Goal: Submit feedback/report problem

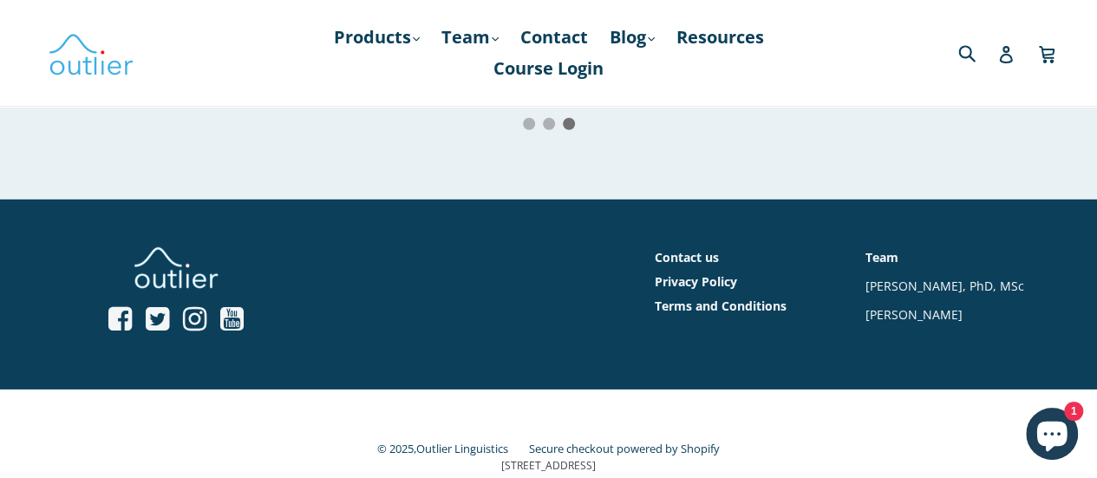
scroll to position [2538, 0]
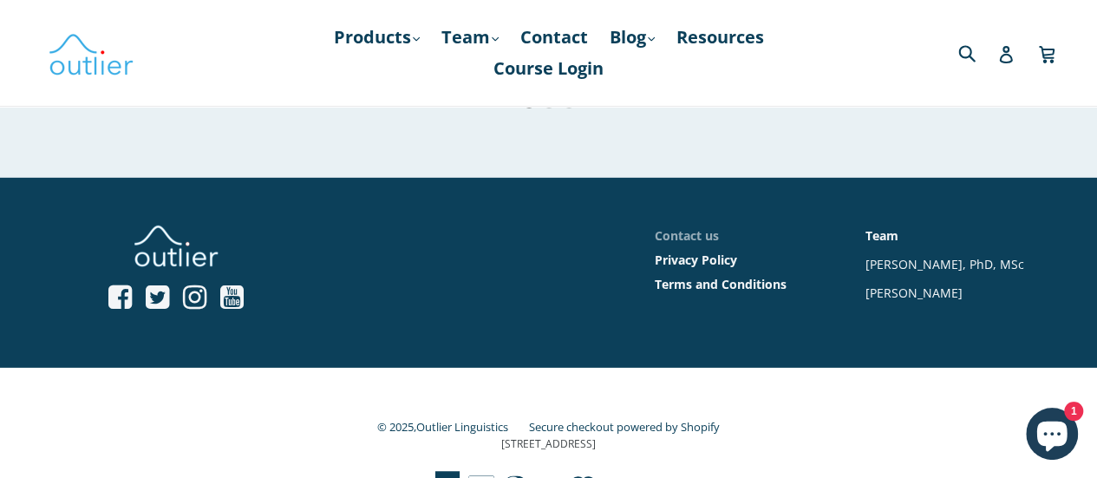
click at [676, 227] on link "Contact us" at bounding box center [687, 235] width 64 height 16
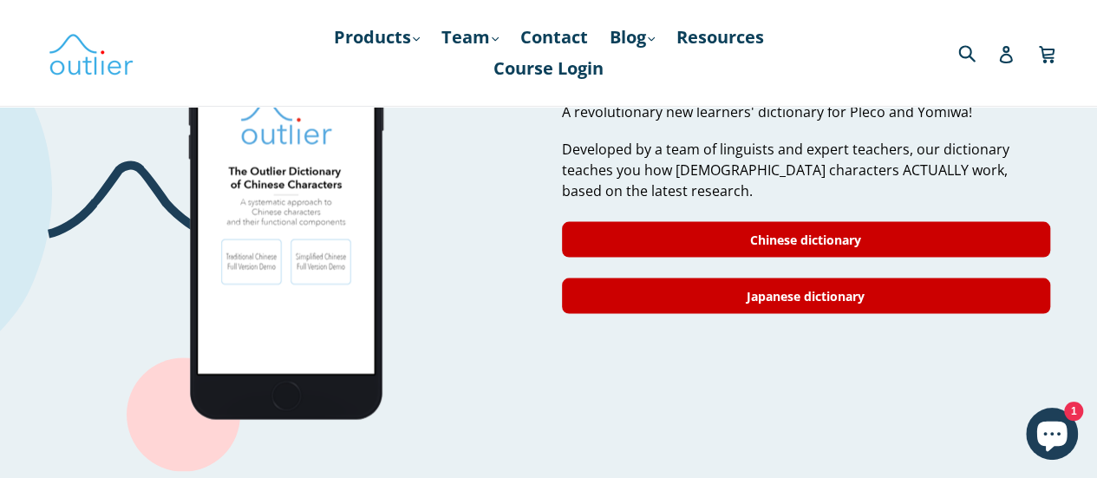
scroll to position [1107, 0]
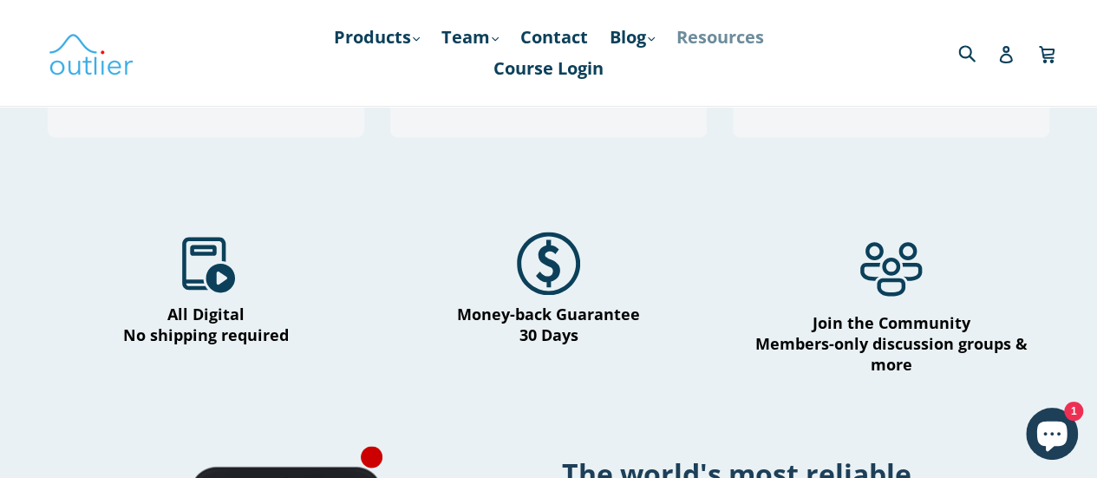
click at [748, 41] on link "Resources" at bounding box center [720, 37] width 105 height 31
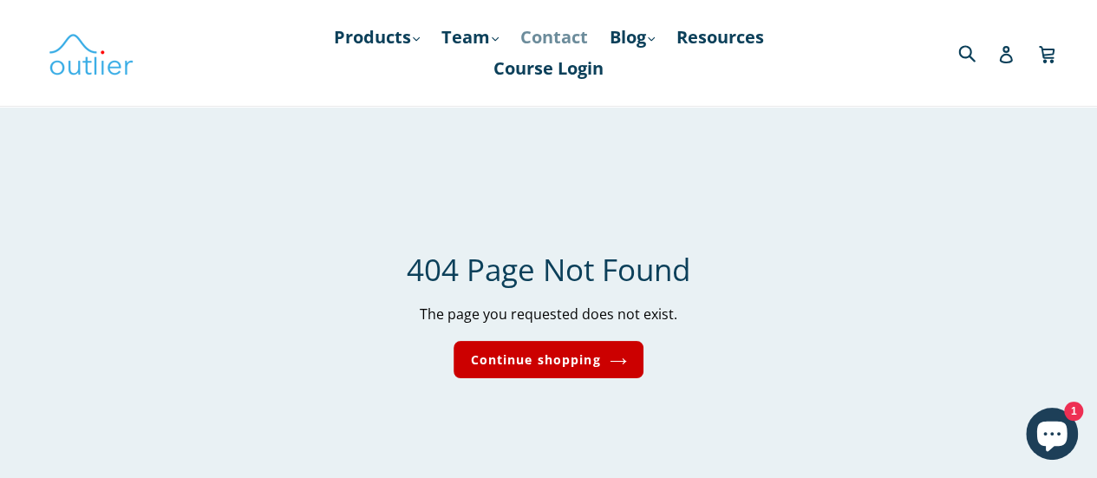
click at [565, 36] on link "Contact" at bounding box center [554, 37] width 85 height 31
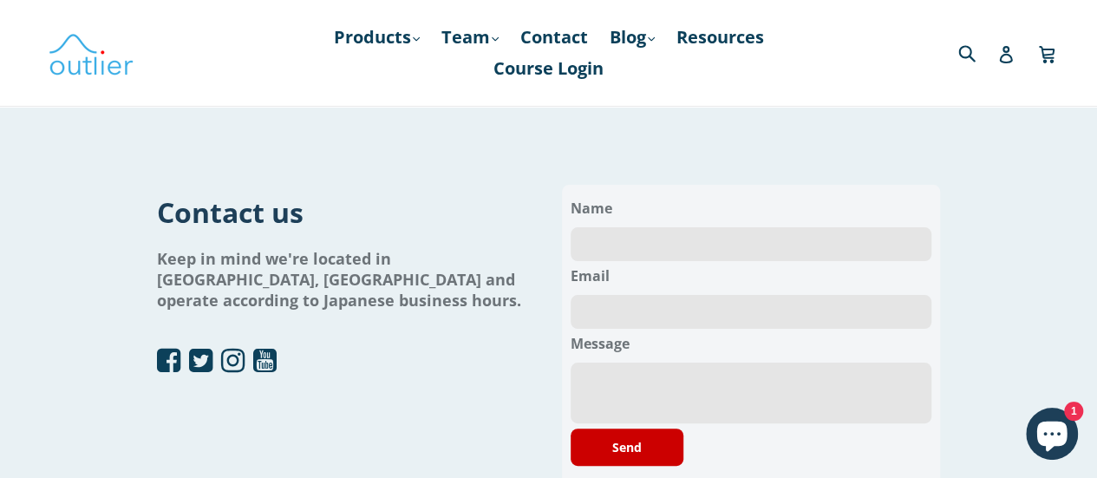
scroll to position [1, 0]
click at [702, 245] on input "text" at bounding box center [752, 243] width 362 height 34
type input "David Hepting"
type input "davidhepting@gmail.com"
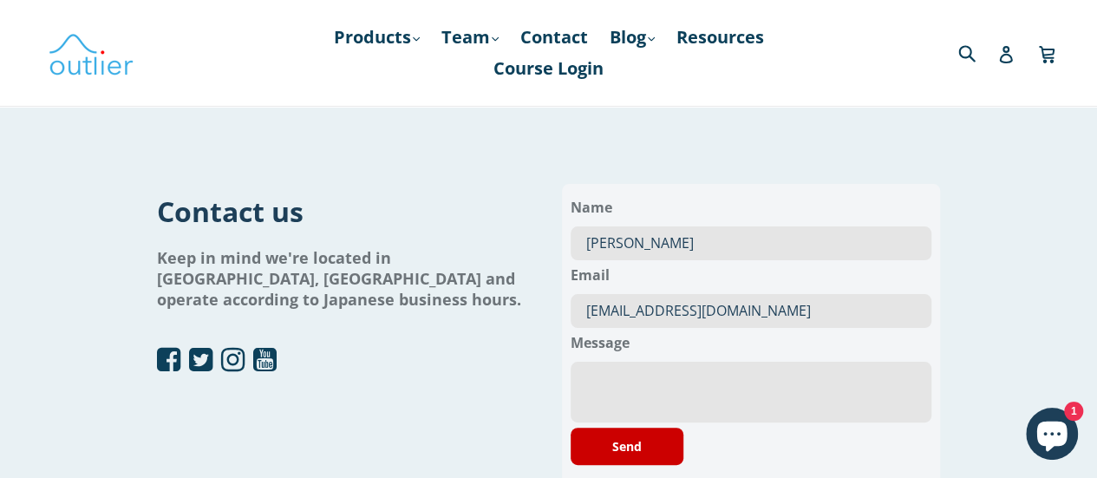
click at [658, 376] on textarea at bounding box center [752, 392] width 362 height 61
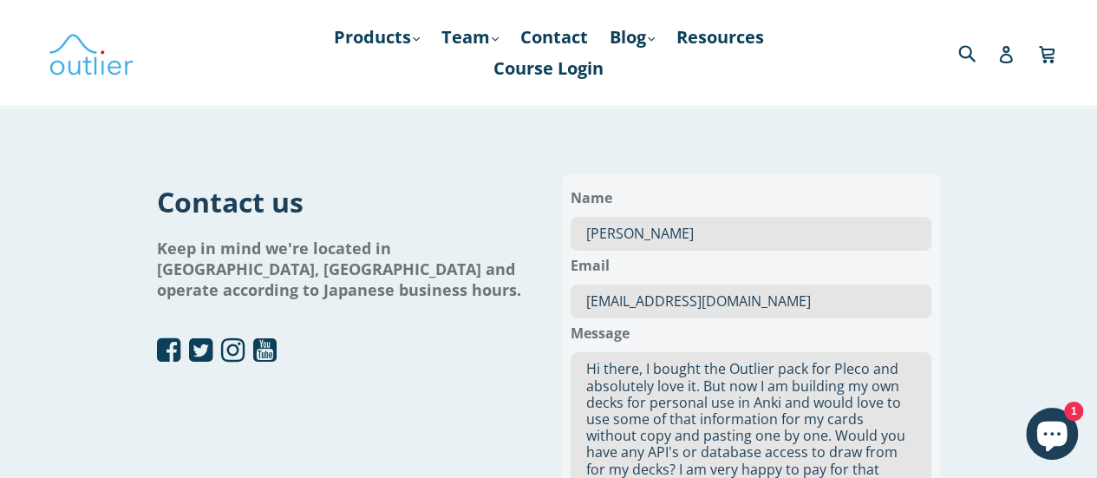
scroll to position [28, 0]
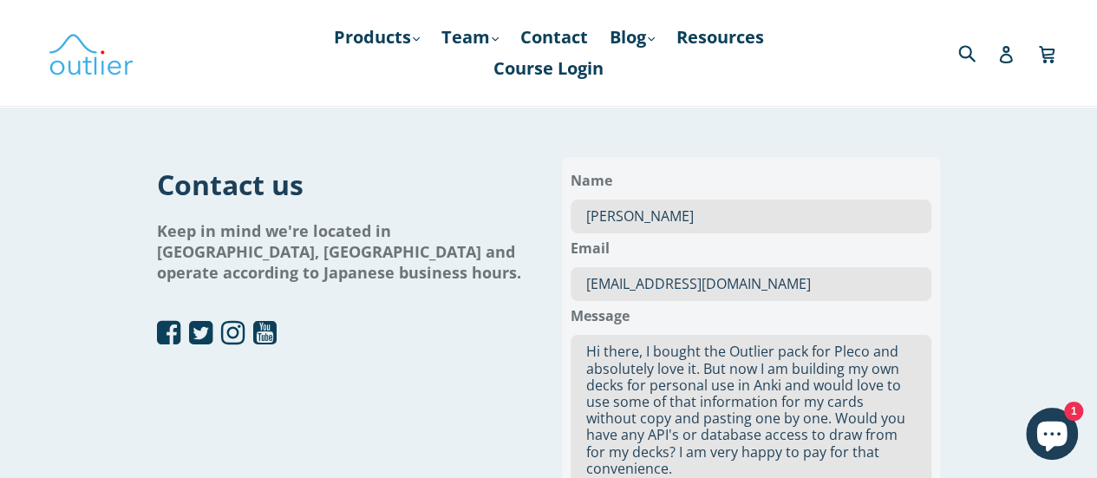
click at [680, 452] on textarea "Hi there, I bought the Outlier pack for Pleco and absolutely love it. But now I…" at bounding box center [752, 410] width 362 height 151
click at [914, 447] on textarea "Hi there, I bought the Outlier pack for Pleco and absolutely love it. But now I…" at bounding box center [752, 402] width 362 height 134
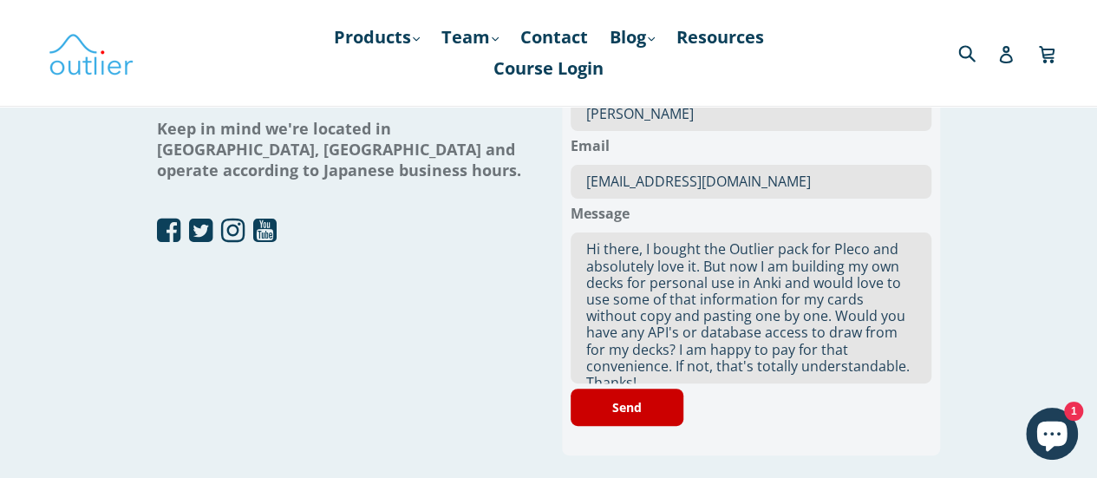
scroll to position [137, 0]
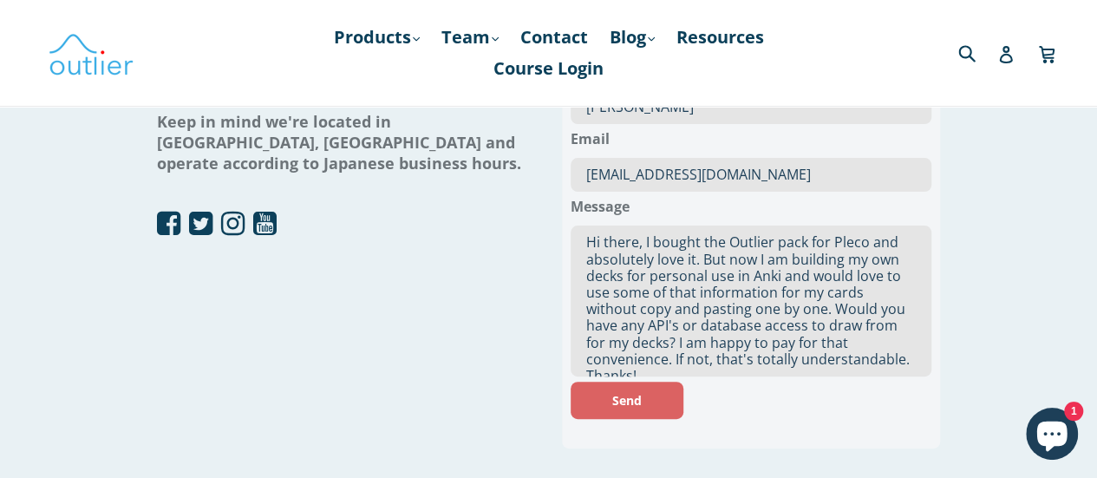
type textarea "Hi there, I bought the Outlier pack for Pleco and absolutely love it. But now I…"
click at [622, 396] on button "Send" at bounding box center [627, 400] width 113 height 37
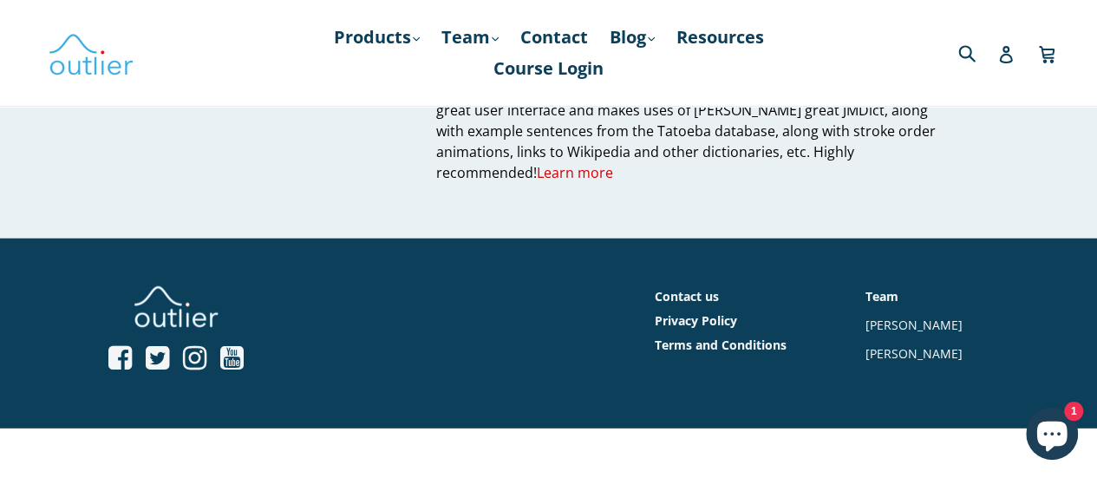
scroll to position [2155, 0]
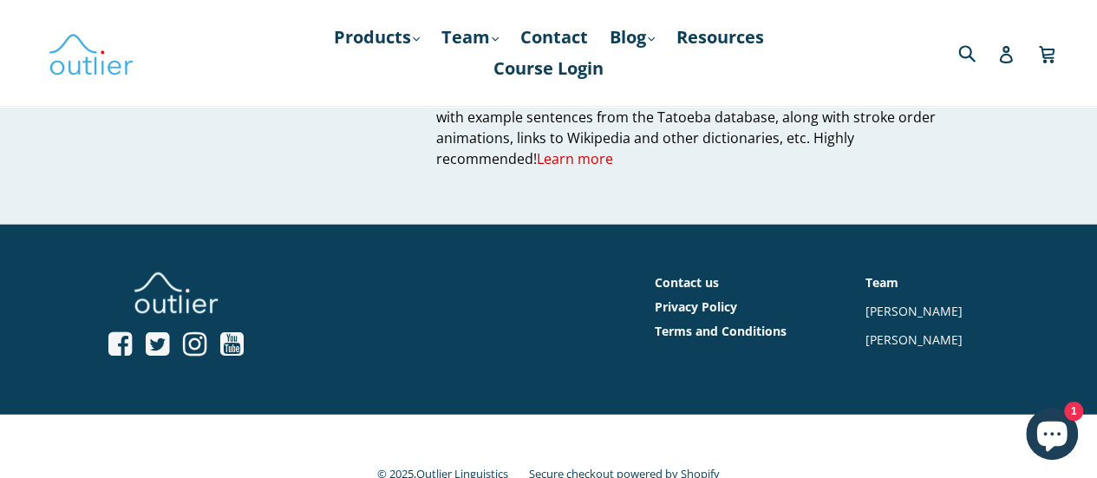
click at [1058, 434] on icon "Chat window" at bounding box center [1052, 433] width 50 height 50
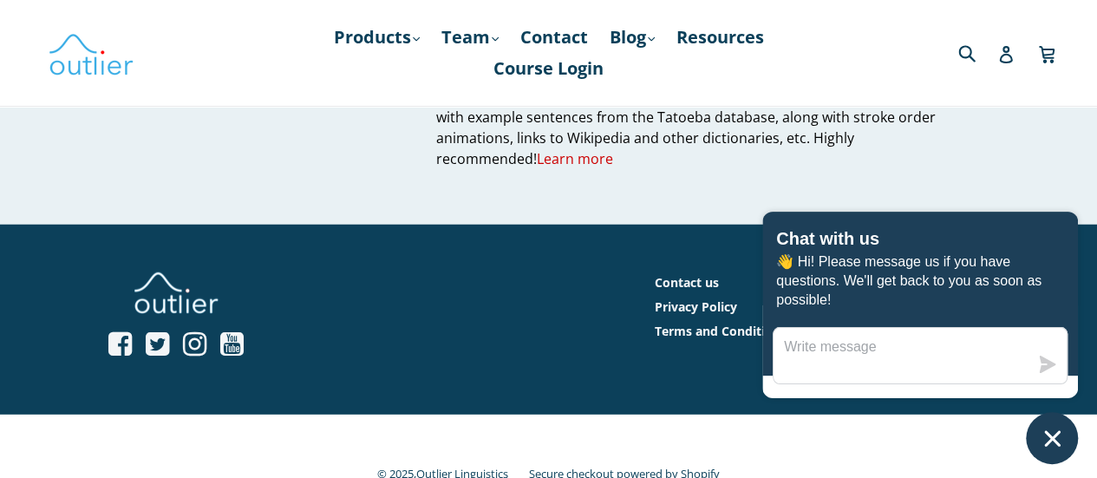
click at [1058, 434] on icon "Chat window" at bounding box center [1052, 438] width 27 height 27
